Goal: Task Accomplishment & Management: Use online tool/utility

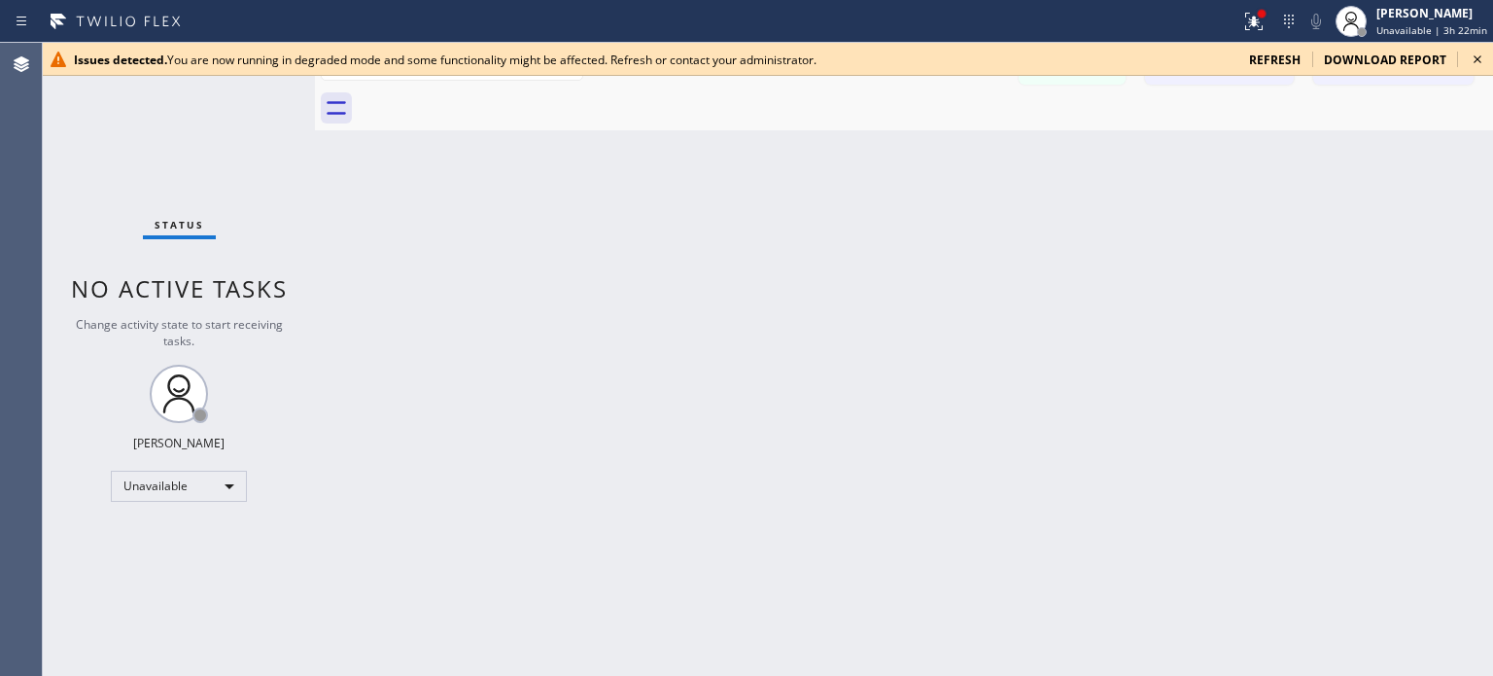
click at [1298, 25] on icon at bounding box center [1289, 21] width 23 height 23
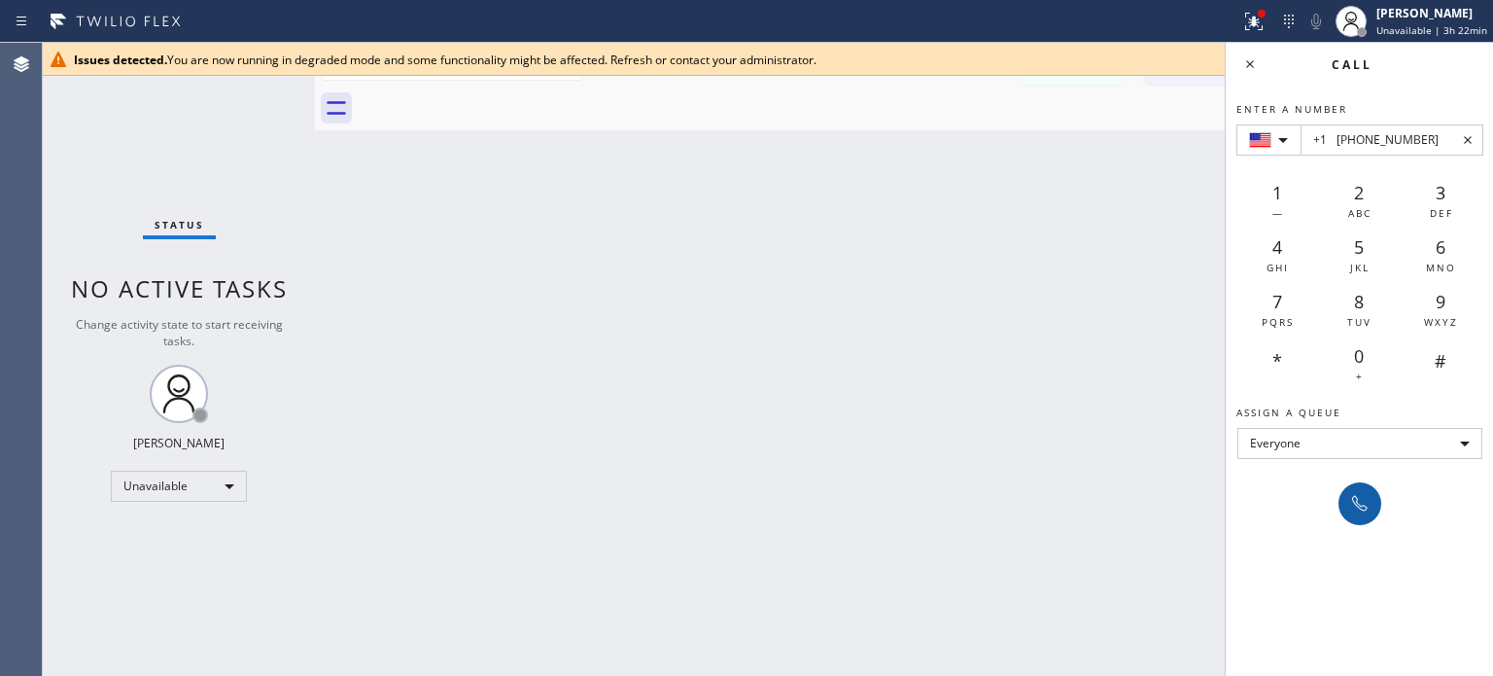
type input "+1 [PHONE_NUMBER]"
click at [1346, 507] on button at bounding box center [1360, 503] width 43 height 43
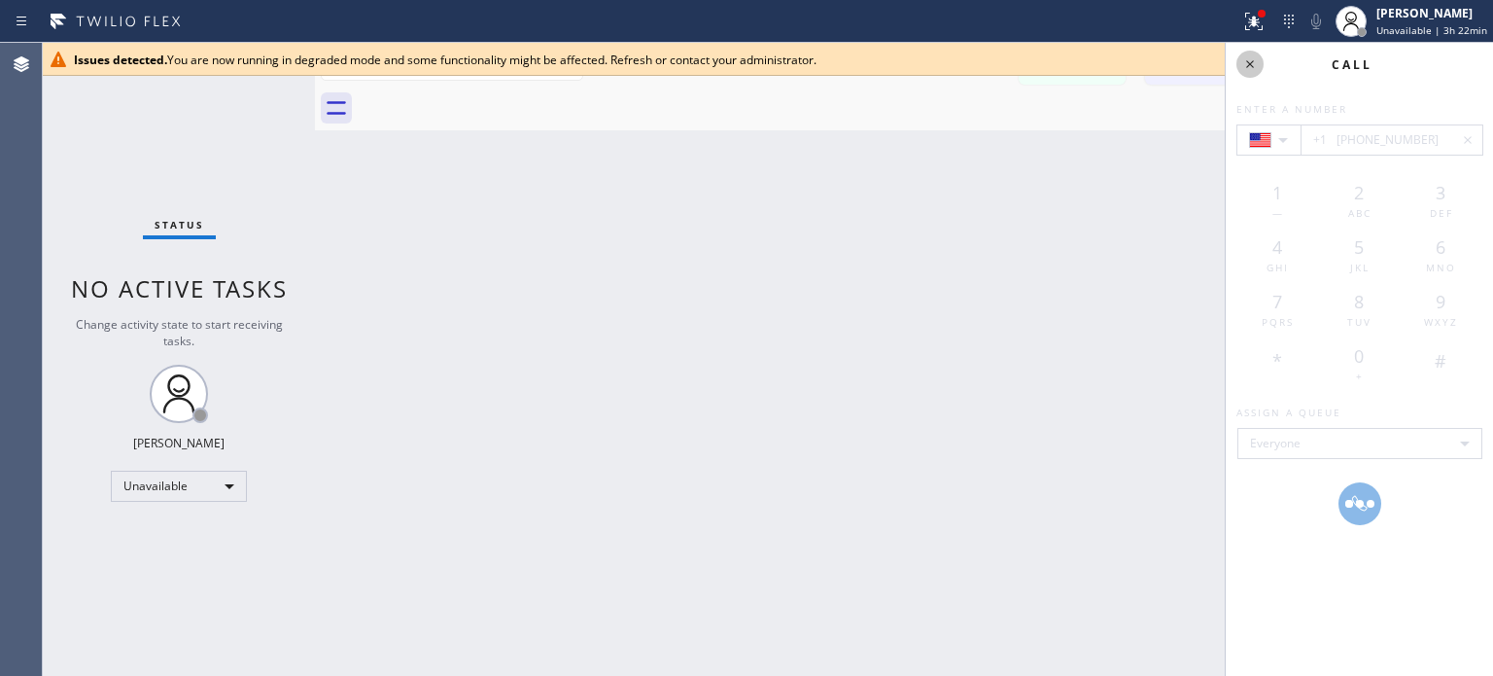
click at [1251, 64] on icon at bounding box center [1250, 64] width 23 height 23
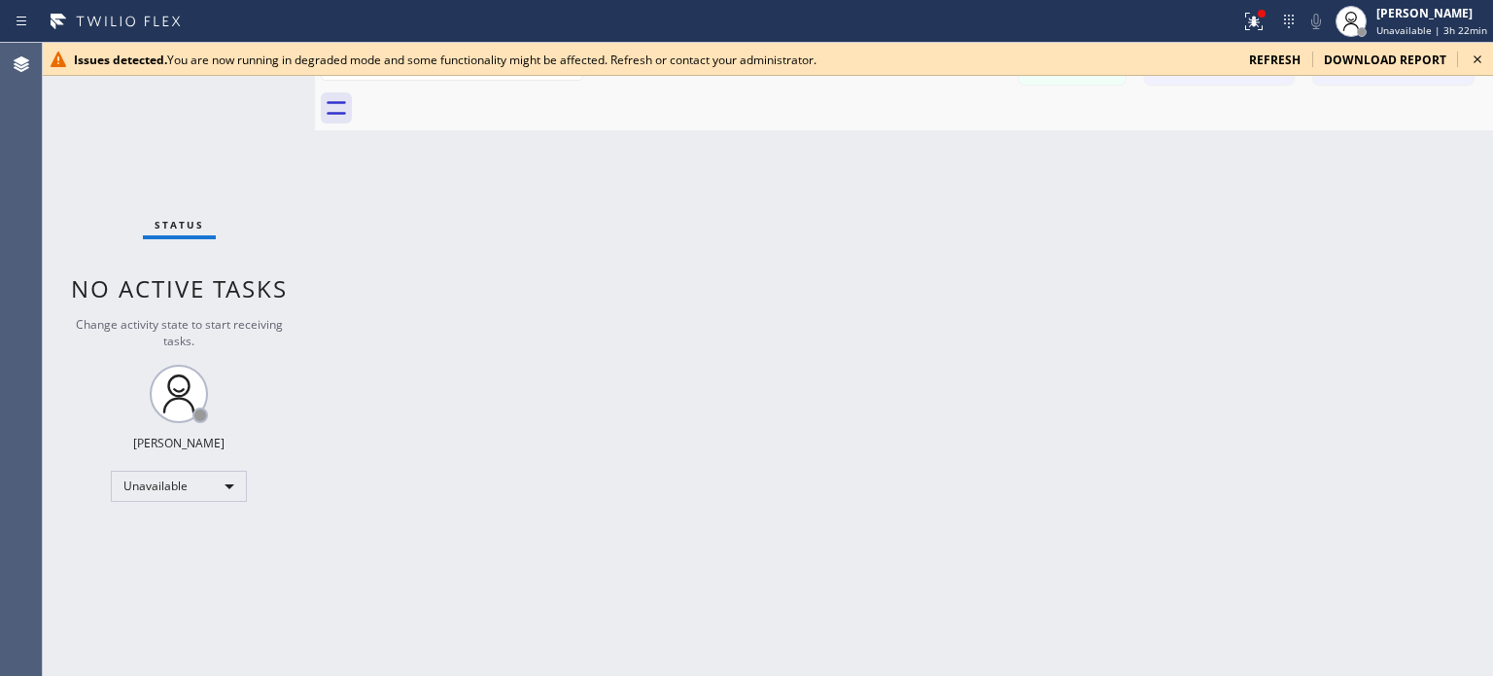
click at [1270, 58] on span "refresh" at bounding box center [1275, 60] width 52 height 17
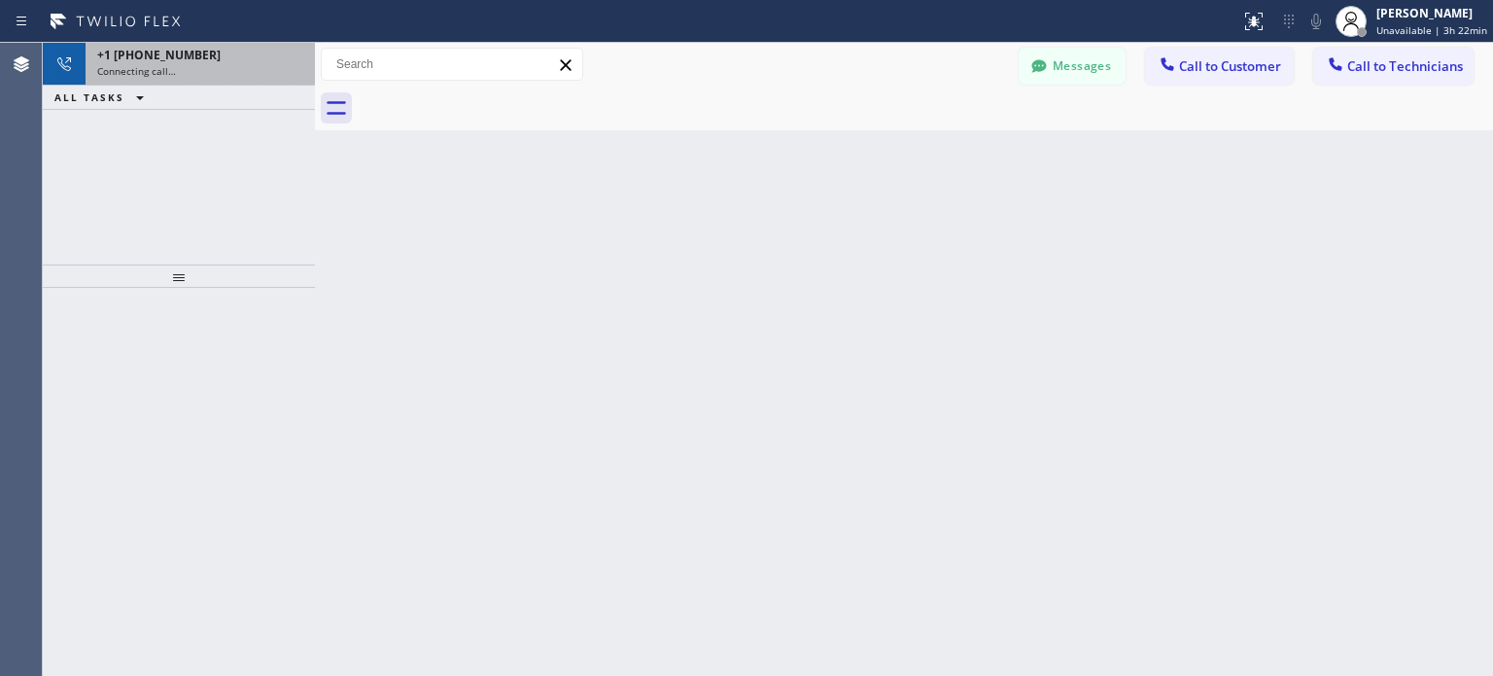
click at [217, 71] on div "Connecting call…" at bounding box center [200, 71] width 206 height 14
click at [192, 72] on div "Connecting call…" at bounding box center [200, 71] width 206 height 14
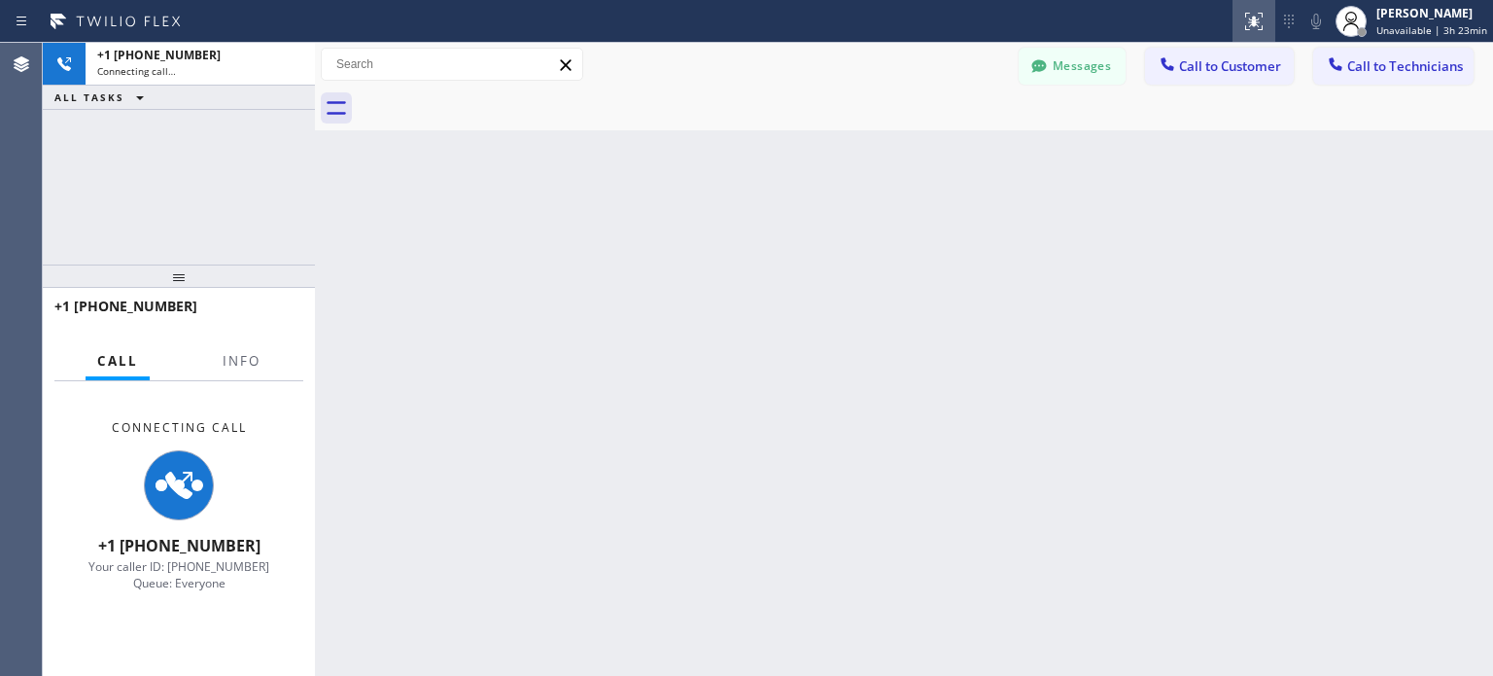
click at [1253, 18] on icon at bounding box center [1254, 21] width 23 height 23
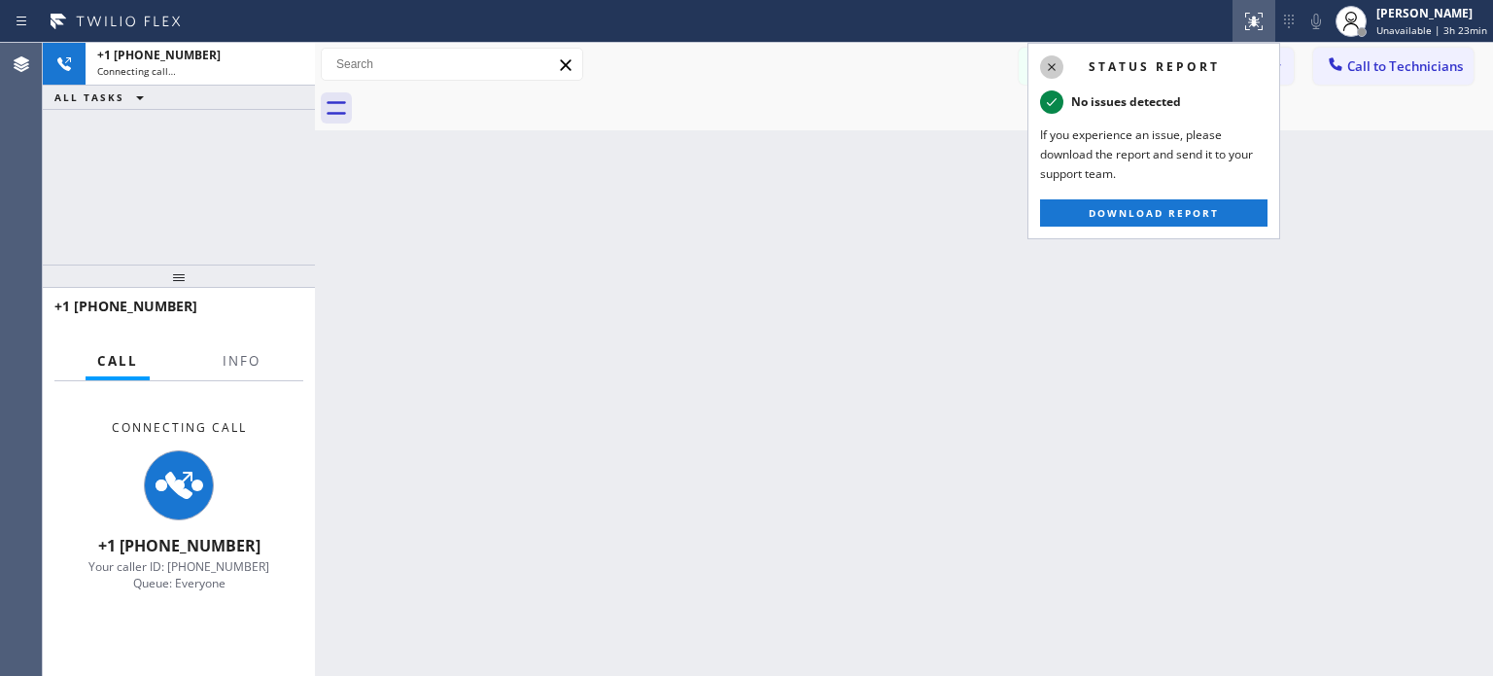
click at [1054, 61] on icon at bounding box center [1051, 66] width 23 height 23
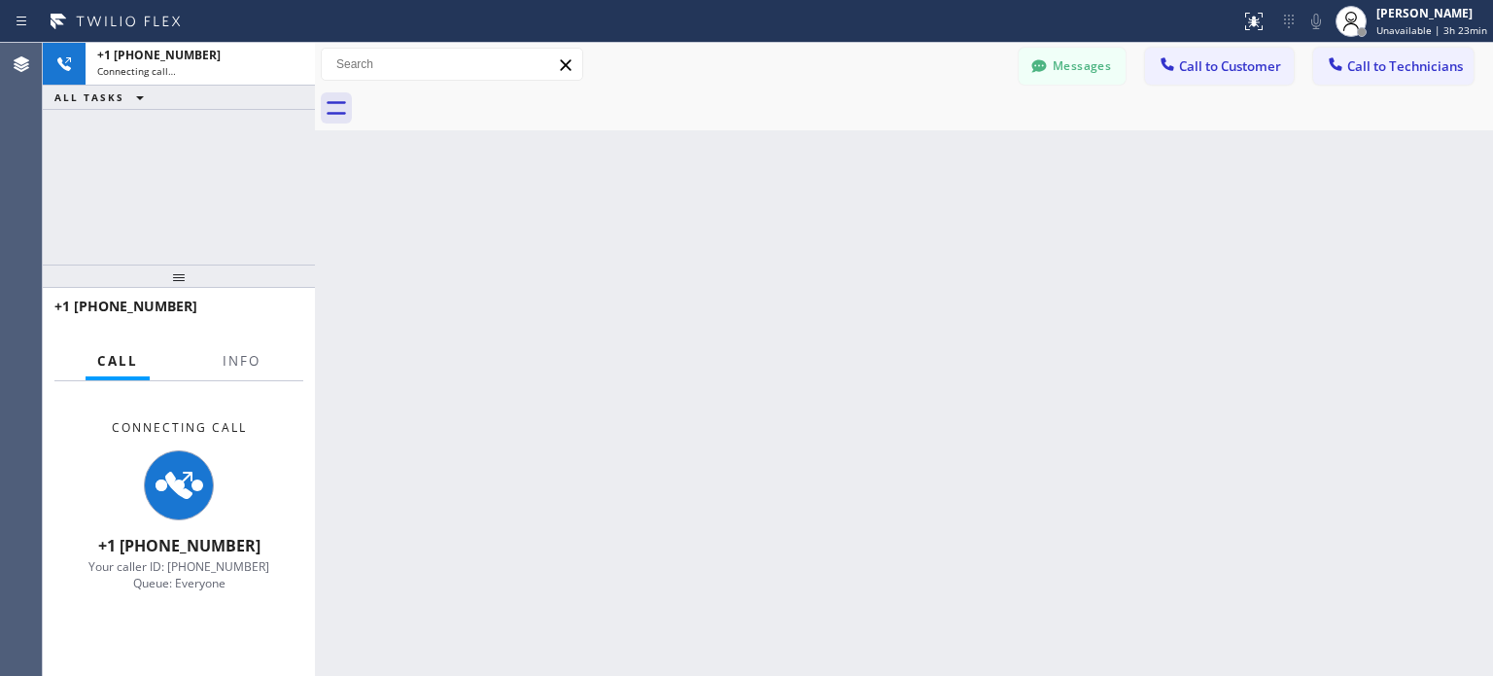
drag, startPoint x: 741, startPoint y: 333, endPoint x: 727, endPoint y: 322, distance: 17.9
click at [739, 333] on div "Back to Dashboard Change Sender ID Customers Technicians MI Mazharul Islam [DAT…" at bounding box center [904, 359] width 1178 height 633
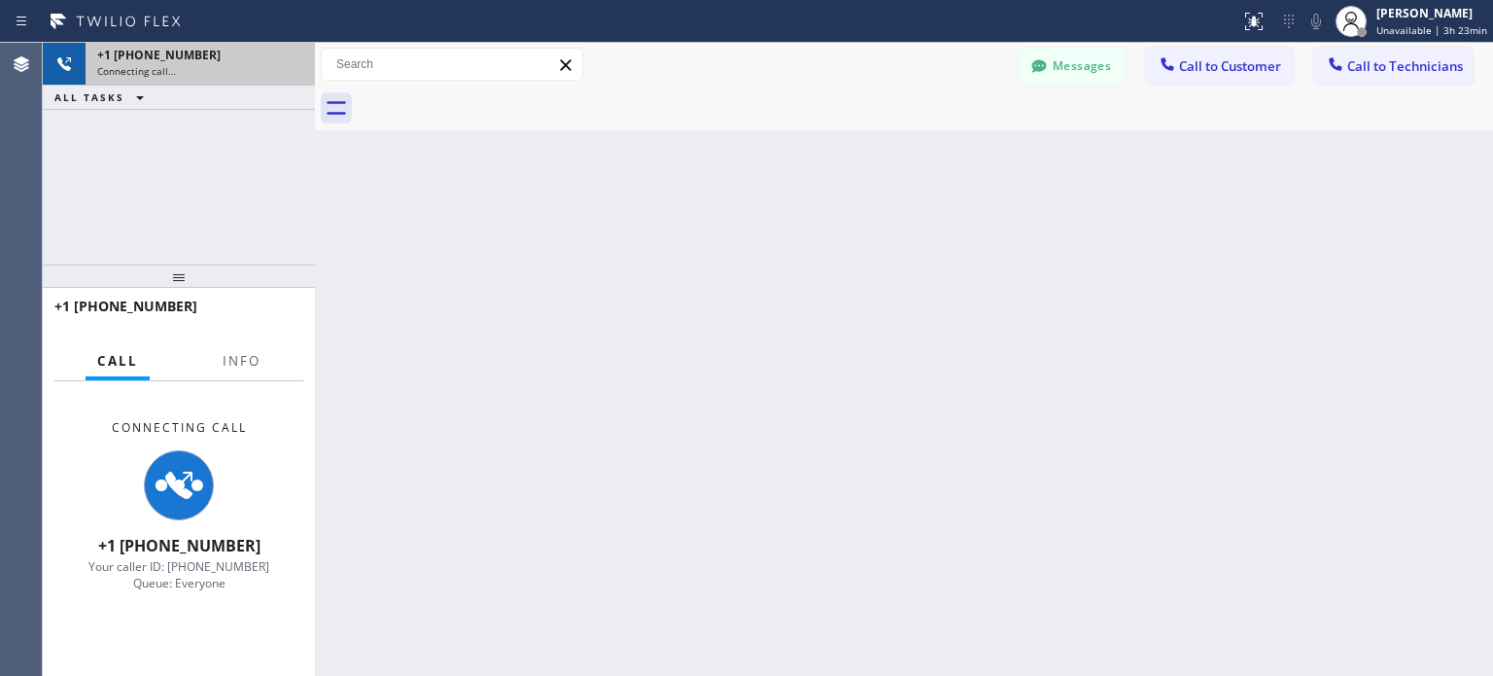
click at [72, 60] on icon at bounding box center [64, 64] width 23 height 23
click at [229, 67] on div "Connecting call…" at bounding box center [200, 71] width 206 height 14
click at [254, 72] on div "Connecting call…" at bounding box center [200, 71] width 206 height 14
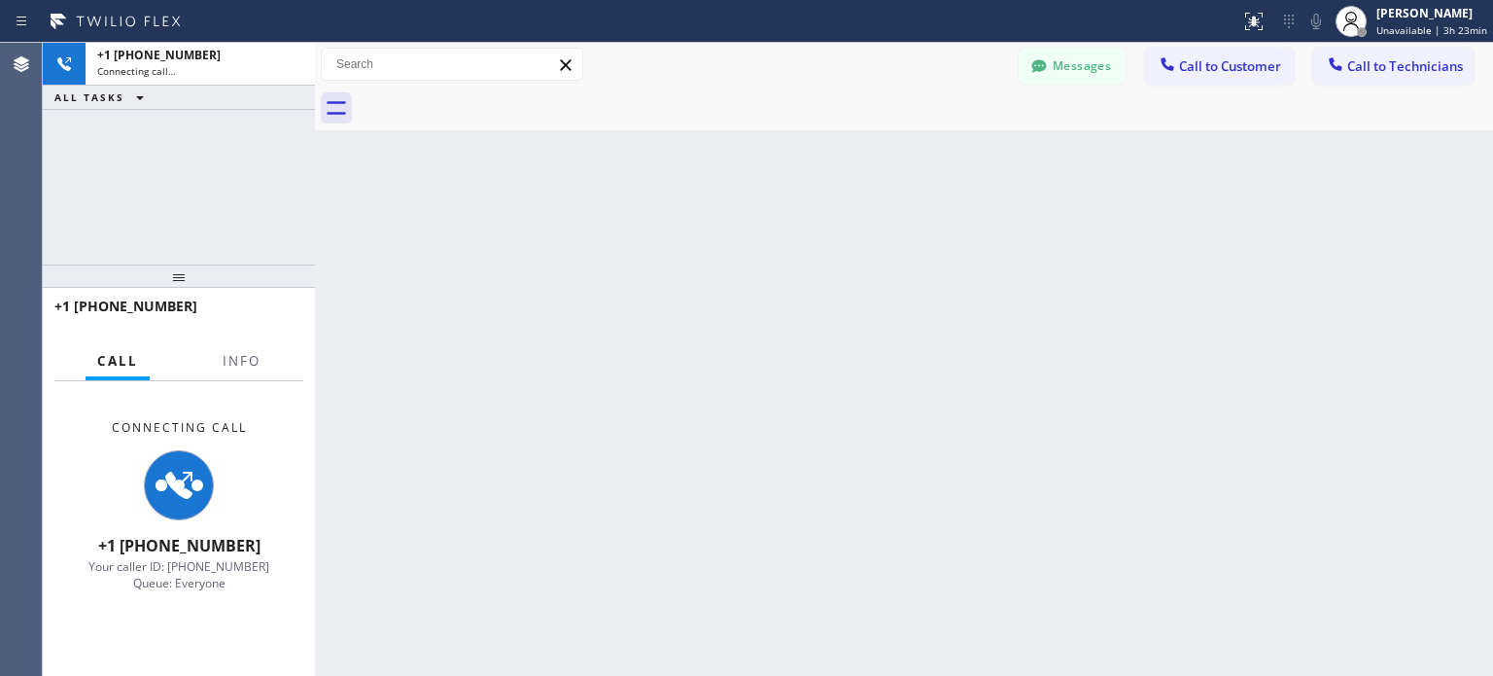
click at [251, 458] on div at bounding box center [178, 485] width 181 height 70
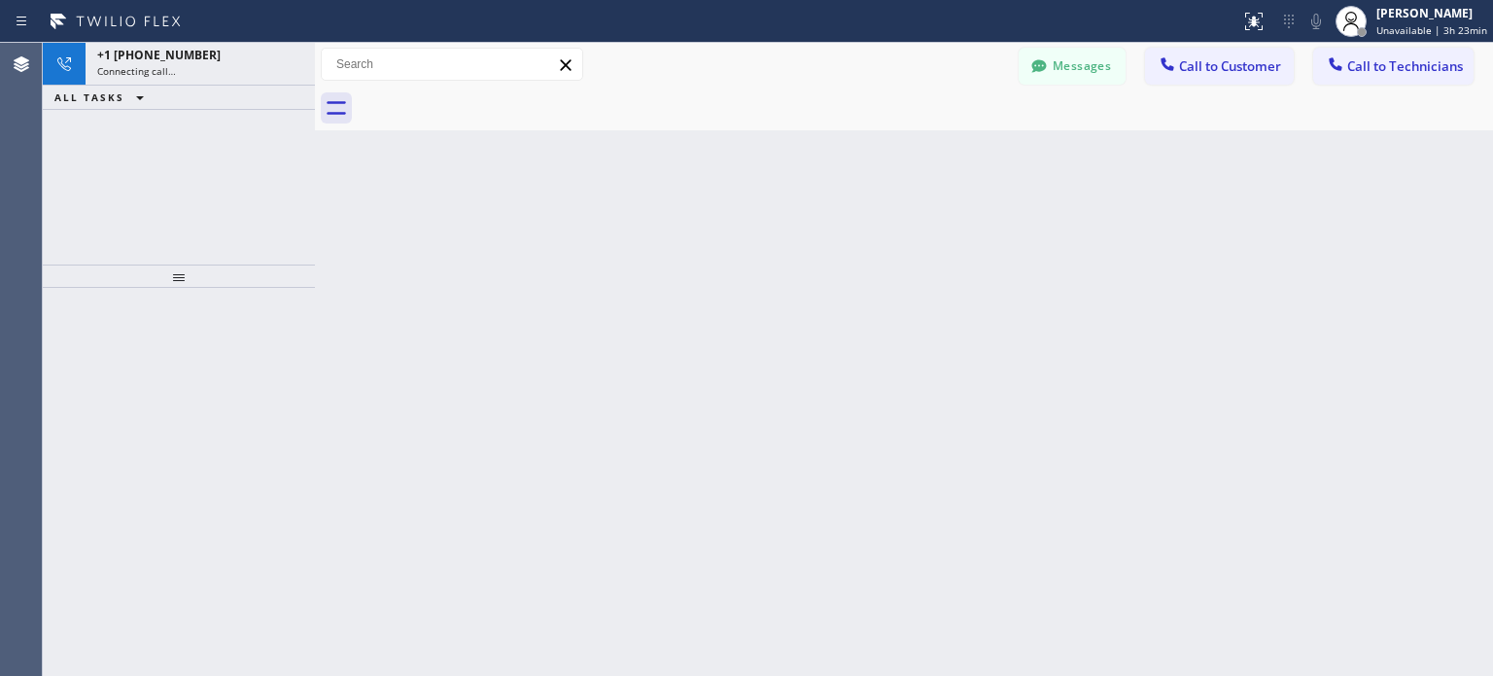
click at [128, 30] on icon at bounding box center [116, 21] width 146 height 31
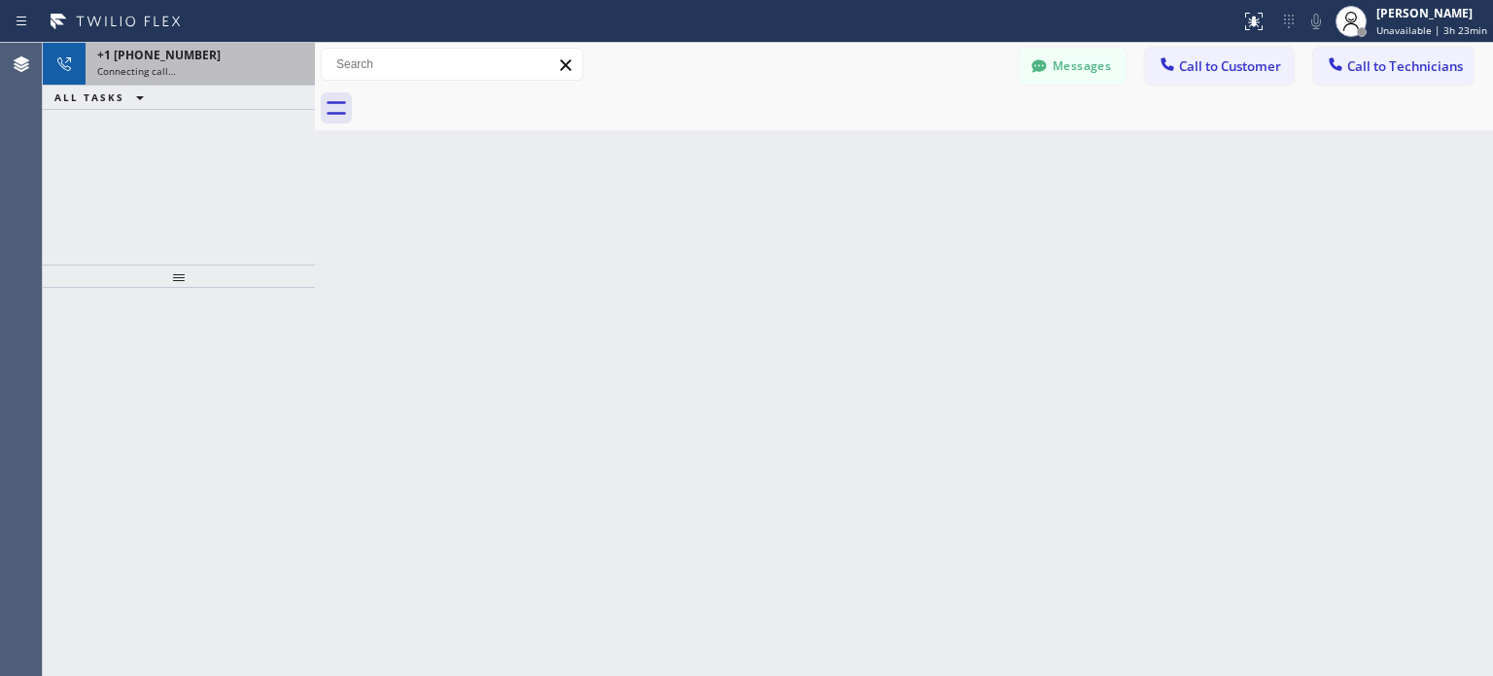
click at [139, 75] on span "Connecting call…" at bounding box center [136, 71] width 79 height 14
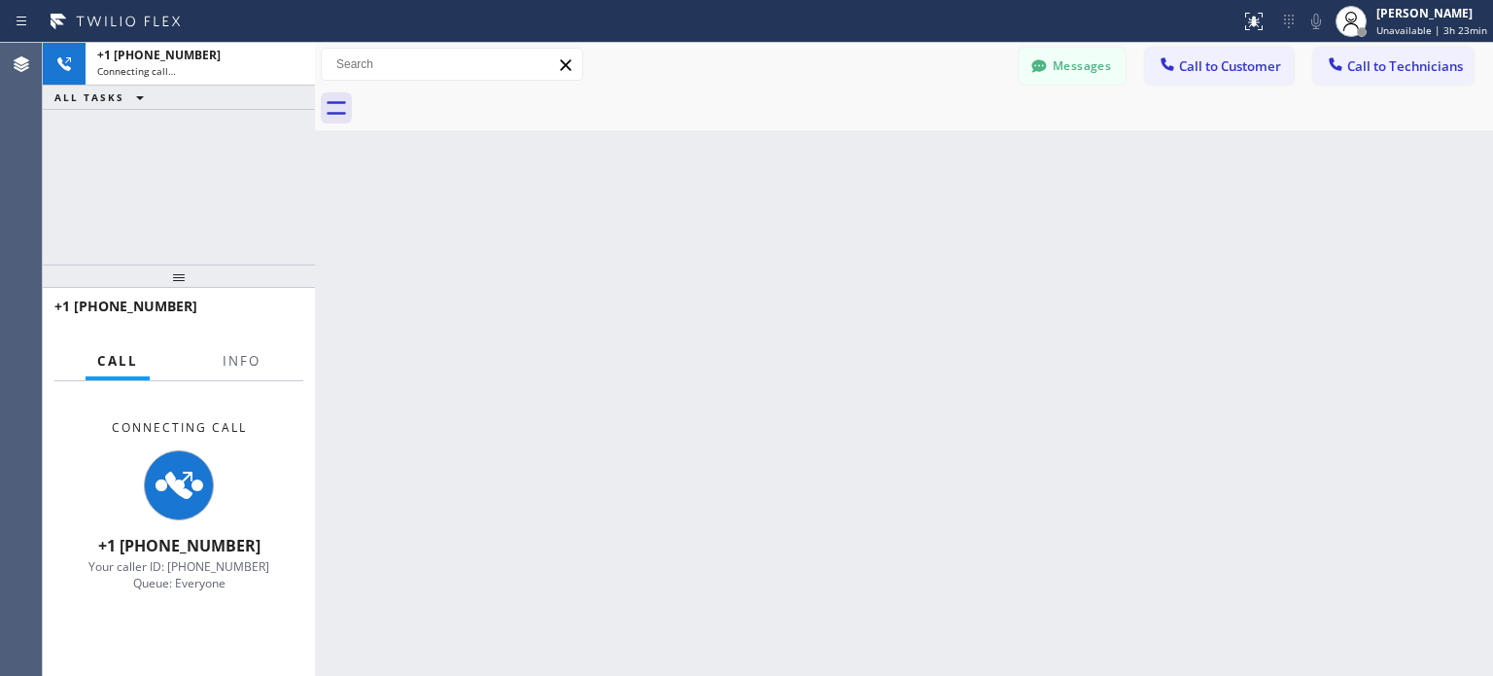
click at [190, 489] on icon at bounding box center [179, 485] width 47 height 47
click at [558, 297] on div "Back to Dashboard Change Sender ID Customers Technicians MI Mazharul Islam [DAT…" at bounding box center [904, 359] width 1178 height 633
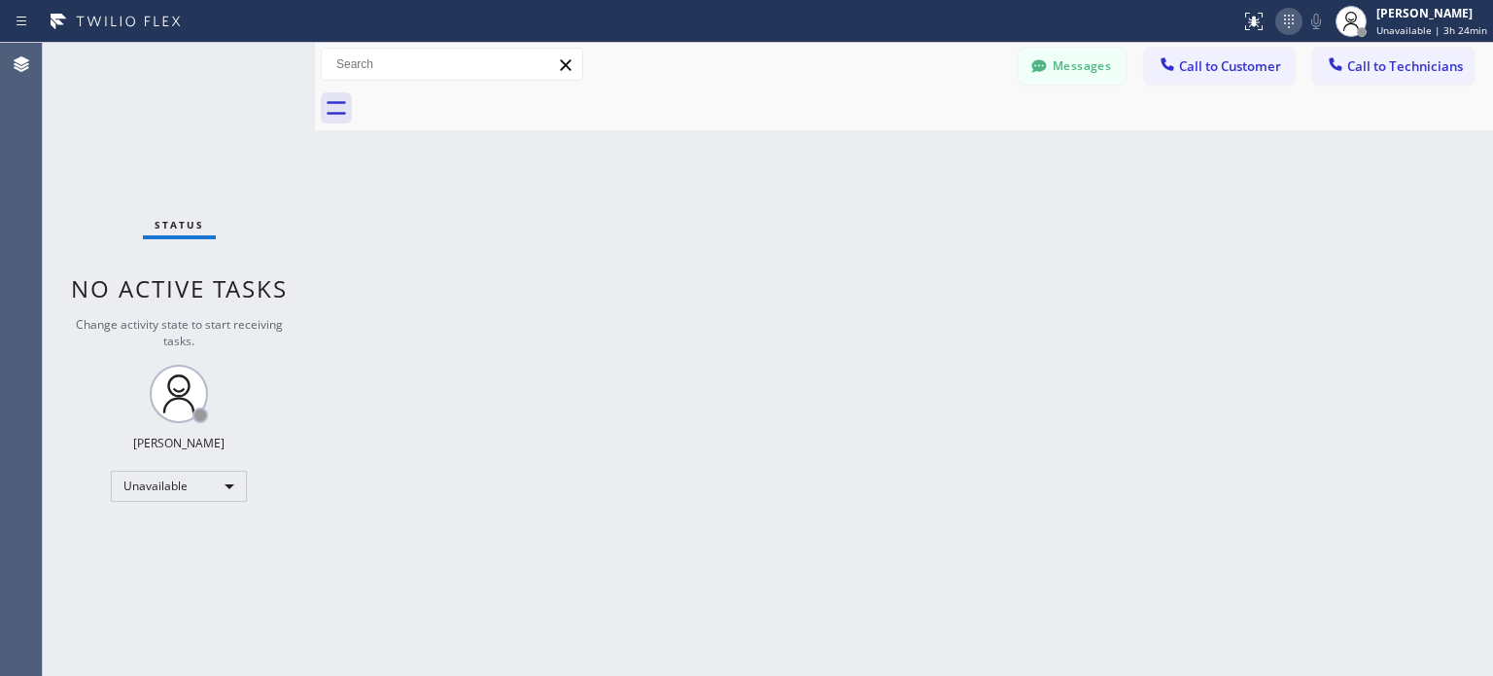
click at [1291, 29] on icon at bounding box center [1289, 21] width 23 height 23
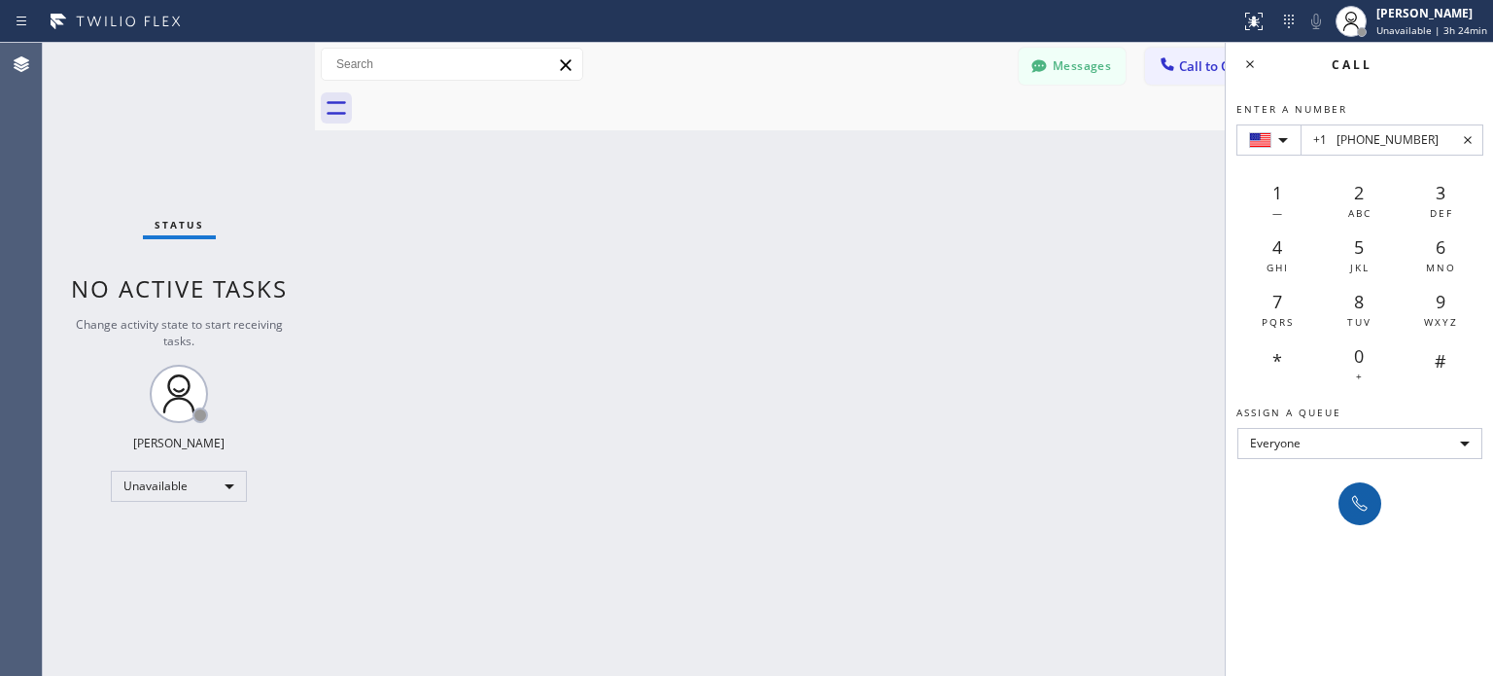
type input "+1 [PHONE_NUMBER]"
click at [1357, 501] on icon at bounding box center [1360, 504] width 16 height 16
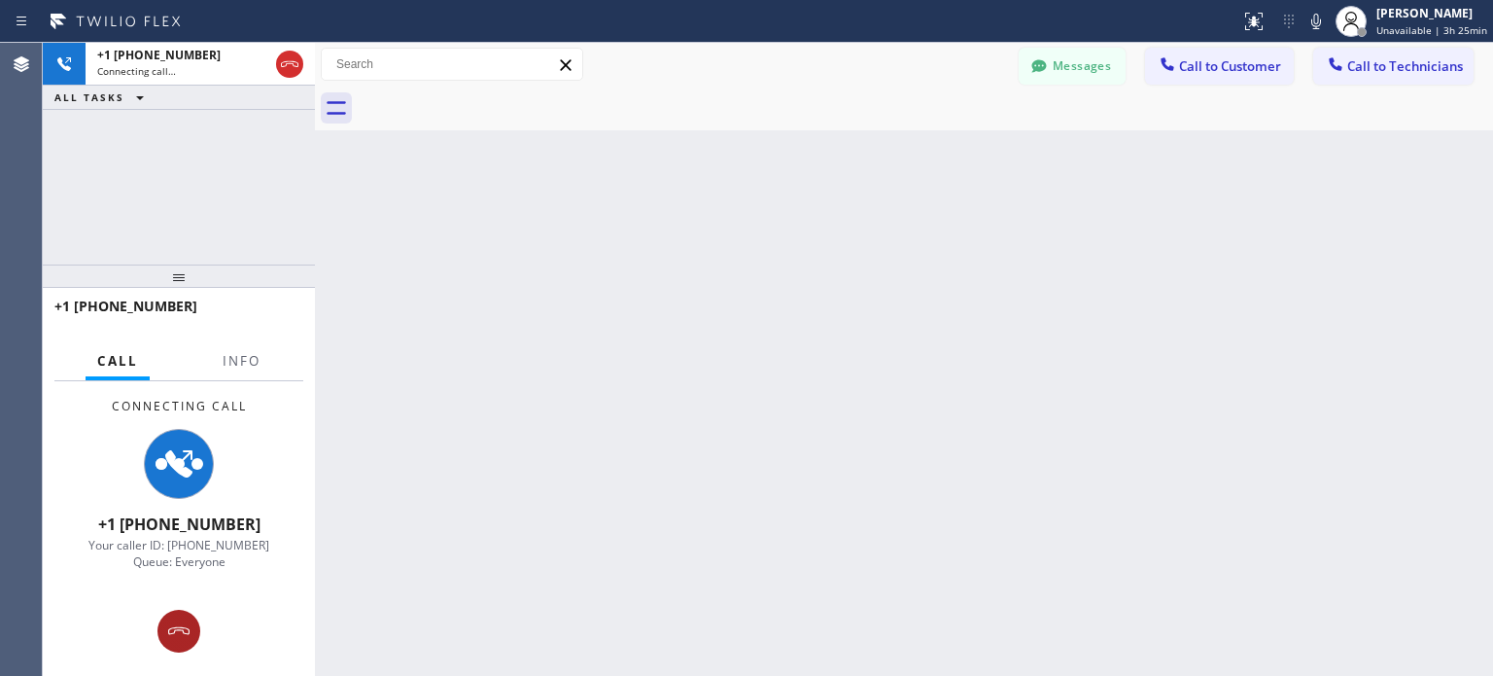
click at [167, 643] on button at bounding box center [179, 631] width 43 height 43
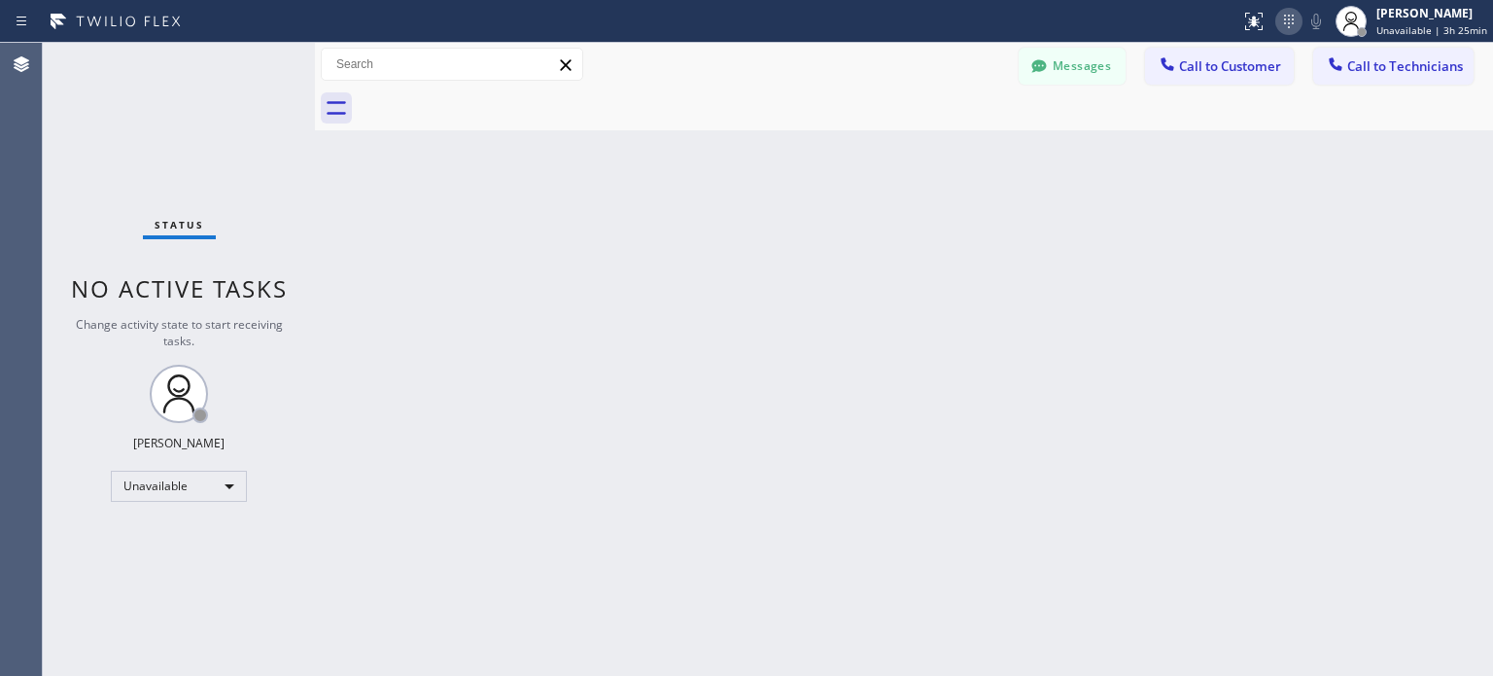
click at [1301, 25] on icon at bounding box center [1289, 21] width 23 height 23
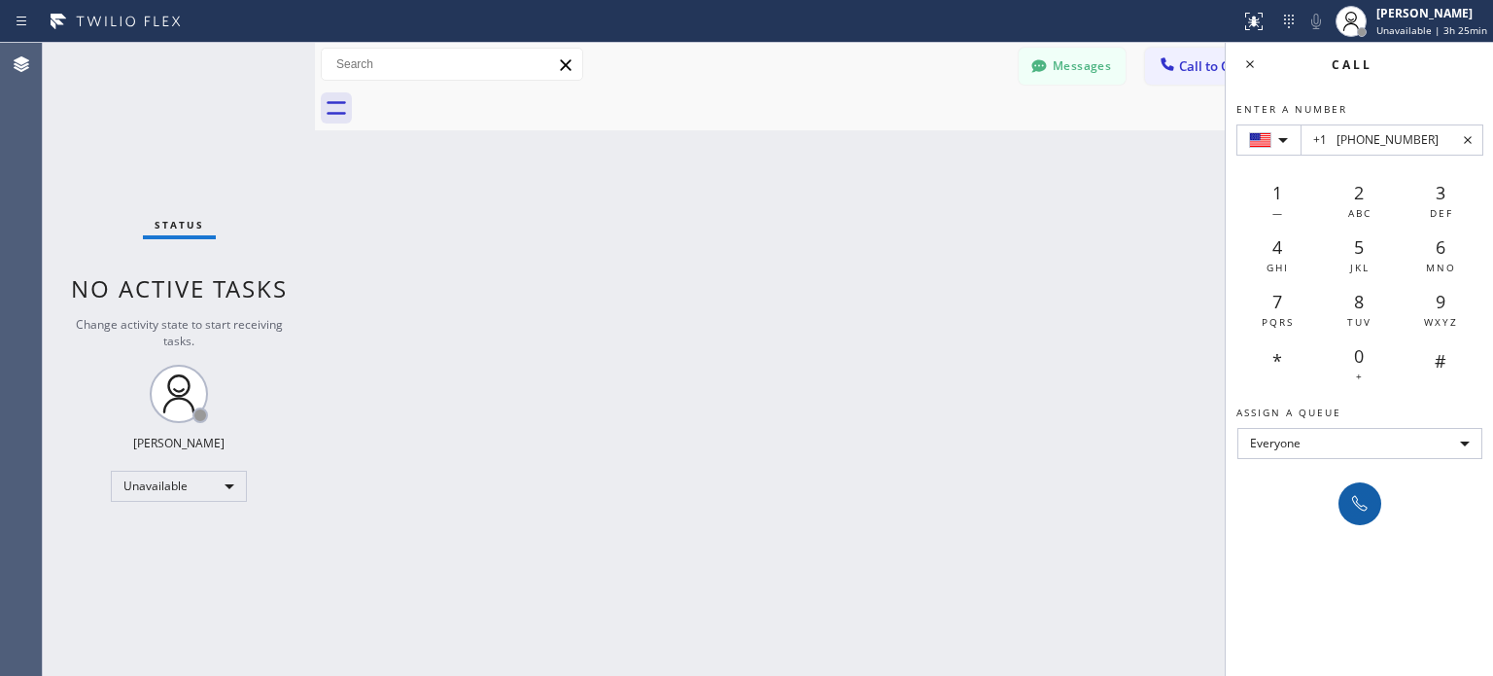
type input "+1 [PHONE_NUMBER]"
click at [1370, 497] on icon at bounding box center [1360, 503] width 23 height 23
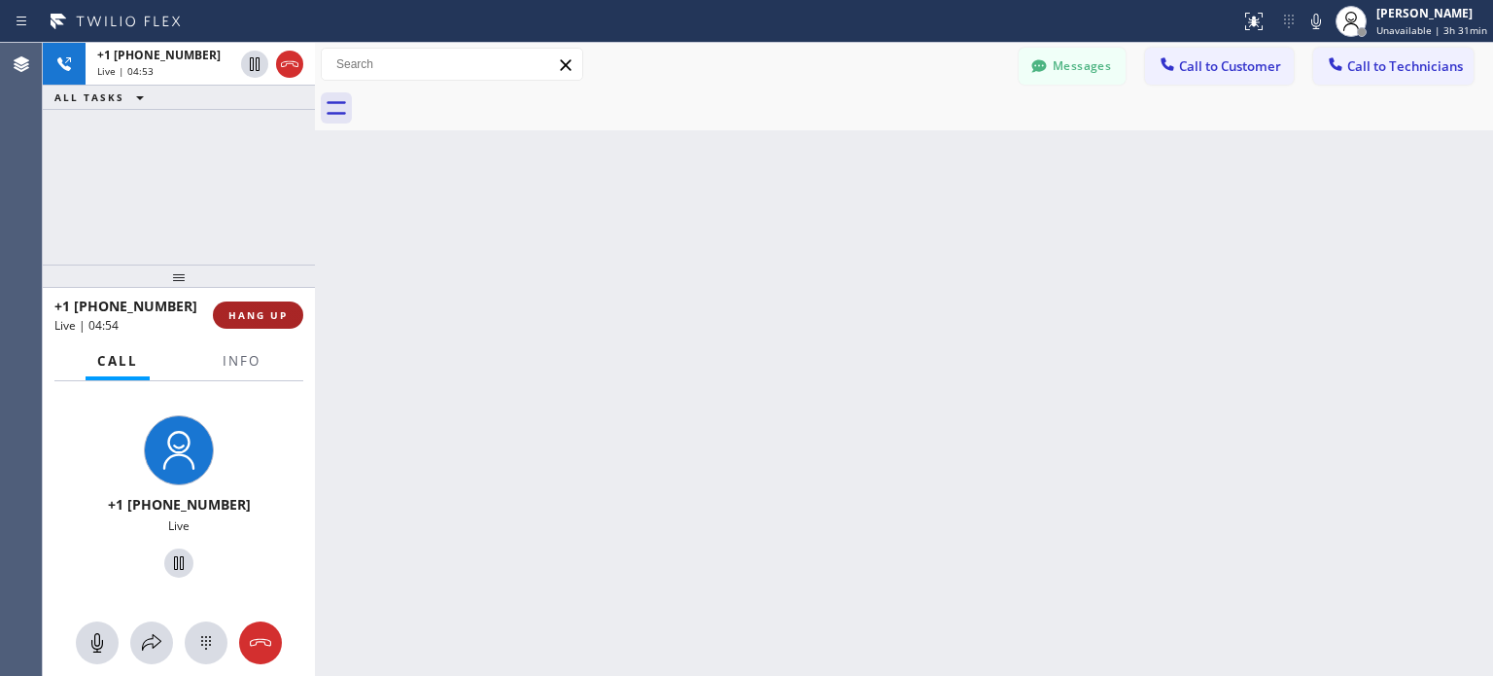
click at [280, 311] on span "HANG UP" at bounding box center [257, 315] width 59 height 14
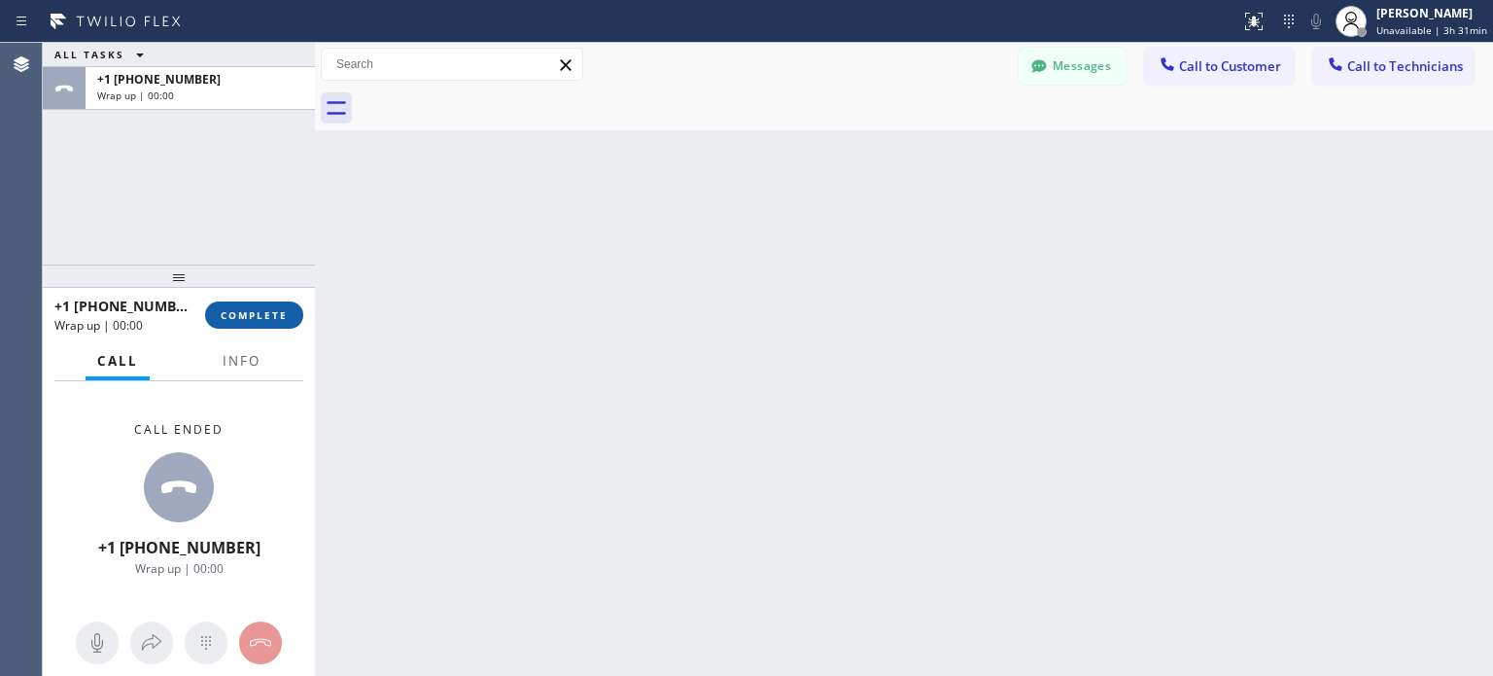
click at [273, 310] on span "COMPLETE" at bounding box center [254, 315] width 67 height 14
